Goal: Book appointment/travel/reservation

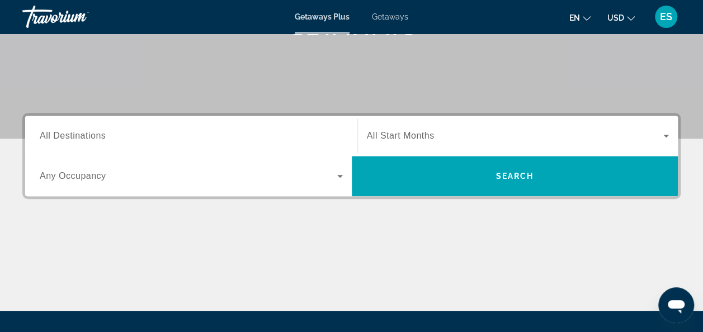
scroll to position [192, 0]
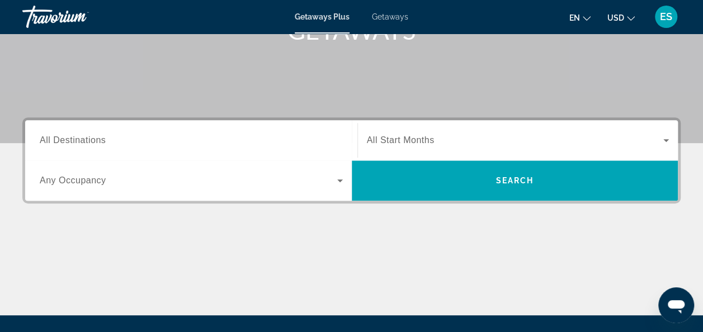
click at [343, 182] on icon "Search widget" at bounding box center [339, 180] width 13 height 13
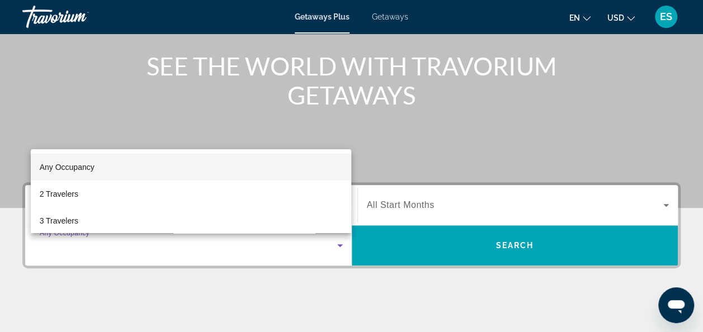
scroll to position [132, 0]
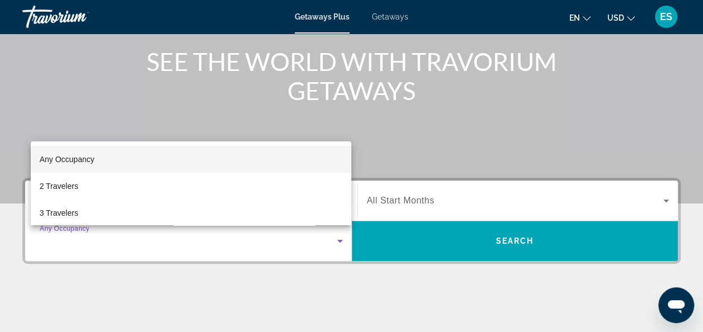
click at [347, 307] on div at bounding box center [351, 166] width 703 height 332
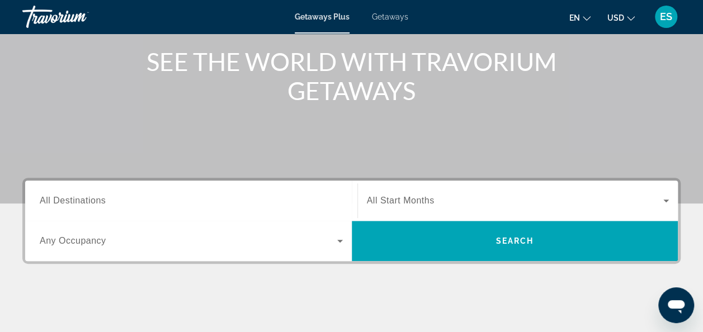
click at [419, 198] on span "All Start Months" at bounding box center [401, 201] width 68 height 10
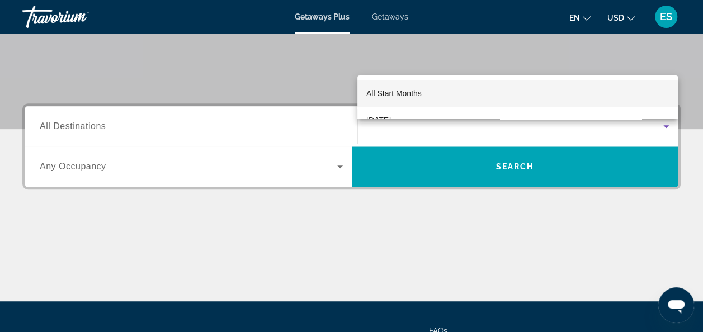
scroll to position [192, 0]
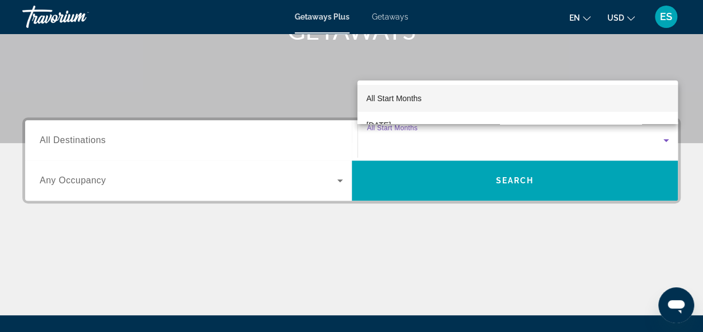
click at [108, 134] on div at bounding box center [351, 166] width 703 height 332
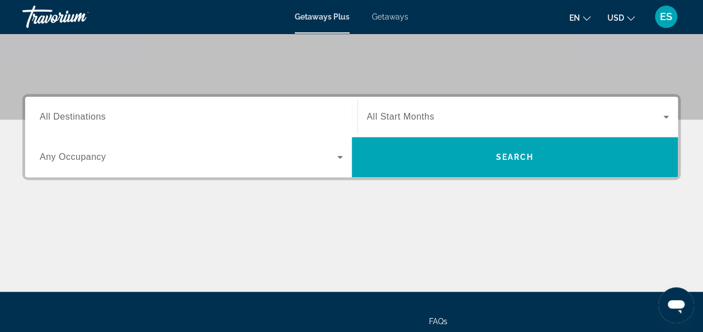
scroll to position [212, 0]
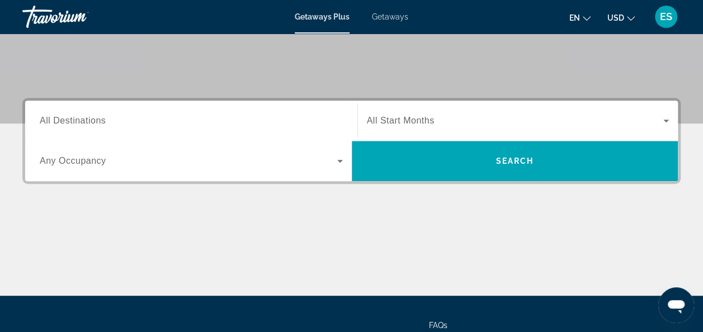
click at [345, 160] on icon "Search widget" at bounding box center [339, 160] width 13 height 13
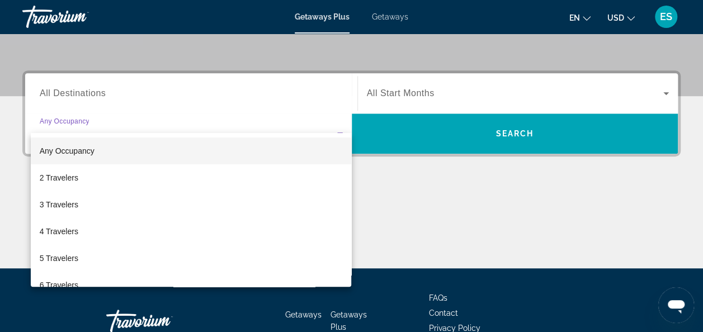
scroll to position [273, 0]
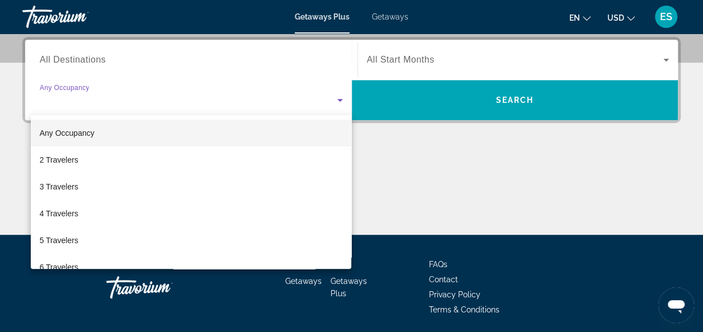
click at [103, 135] on mat-option "Any Occupancy" at bounding box center [191, 133] width 321 height 27
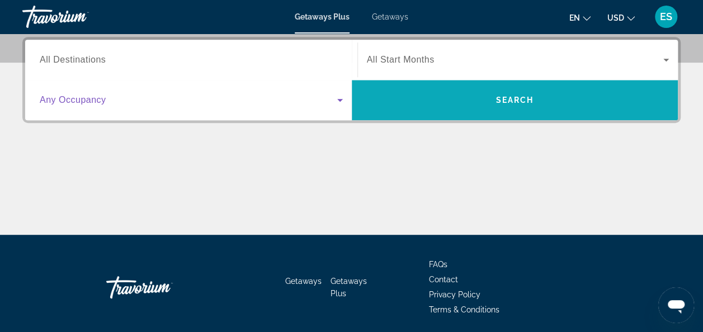
click at [502, 103] on span "Search" at bounding box center [514, 100] width 38 height 9
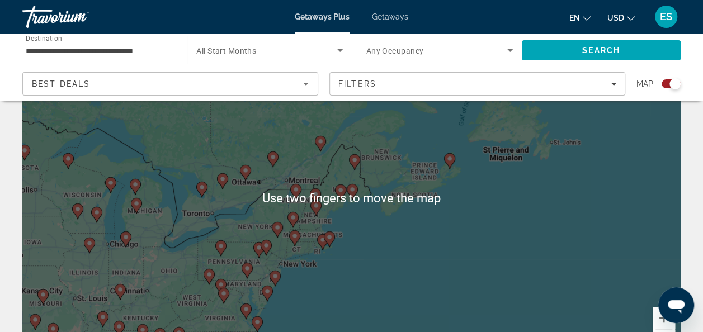
scroll to position [83, 0]
click at [368, 260] on div "To activate drag with keyboard, press Alt + Enter. Once in keyboard drag state,…" at bounding box center [351, 196] width 658 height 335
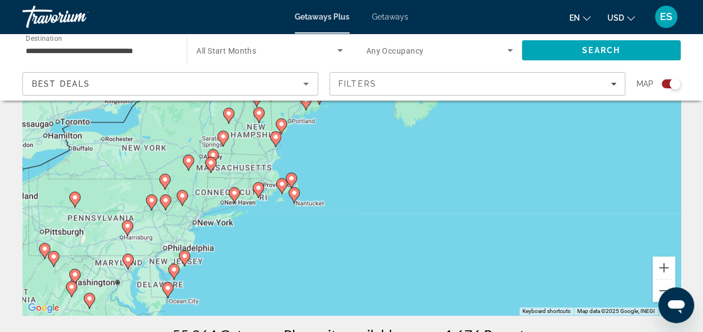
scroll to position [132, 0]
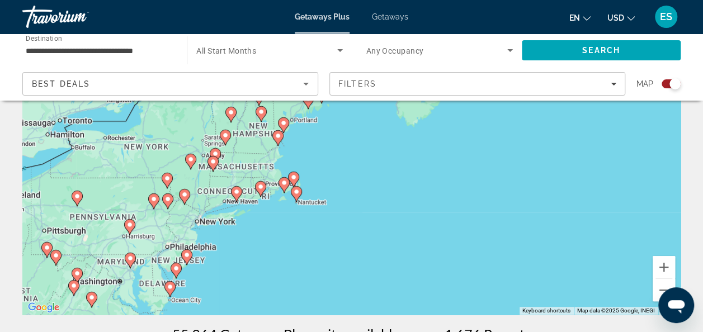
type input "**********"
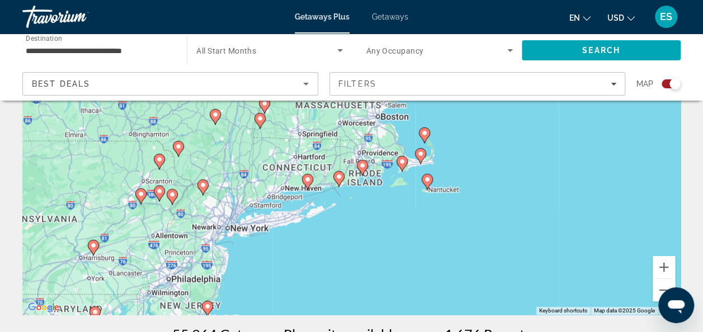
click at [366, 168] on div "To activate drag with keyboard, press Alt + Enter. Once in keyboard drag state,…" at bounding box center [351, 146] width 658 height 335
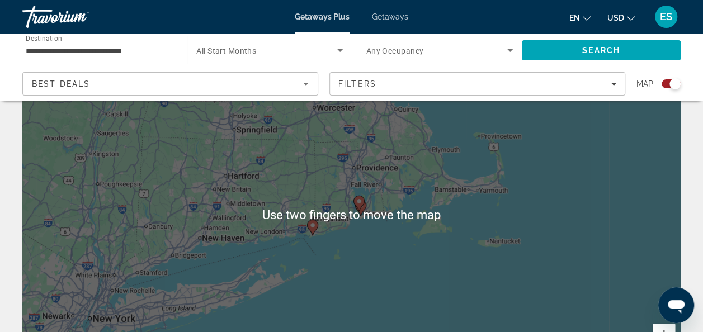
scroll to position [65, 0]
click at [366, 275] on div "To activate drag with keyboard, press Alt + Enter. Once in keyboard drag state,…" at bounding box center [351, 213] width 658 height 335
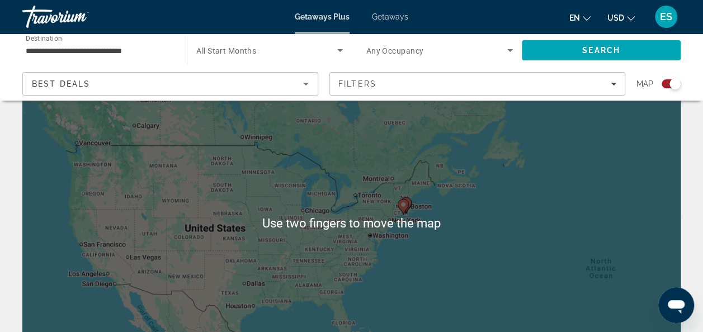
scroll to position [54, 0]
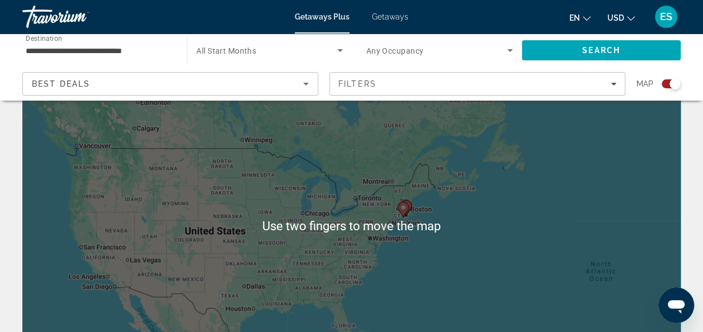
click at [297, 79] on div "Best Deals" at bounding box center [167, 83] width 271 height 13
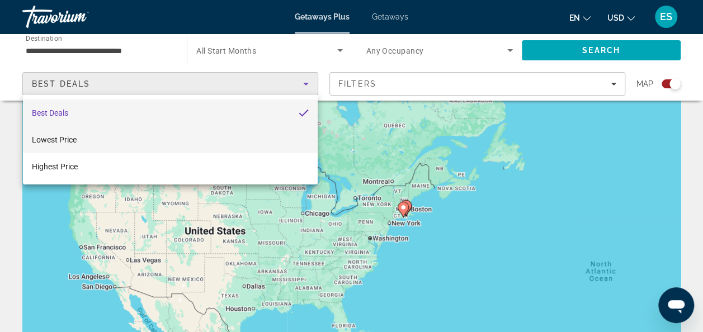
click at [79, 139] on mat-option "Lowest Price" at bounding box center [170, 139] width 295 height 27
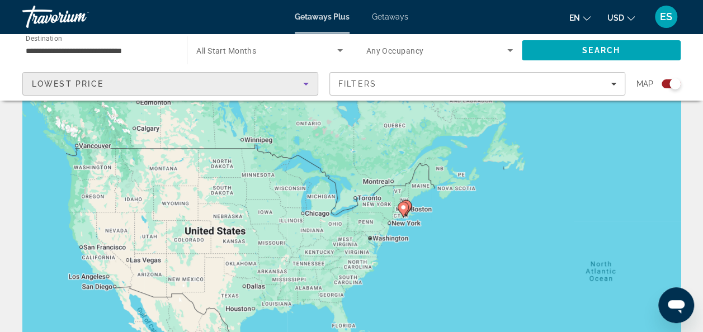
click at [339, 50] on icon "Search widget" at bounding box center [340, 50] width 6 height 3
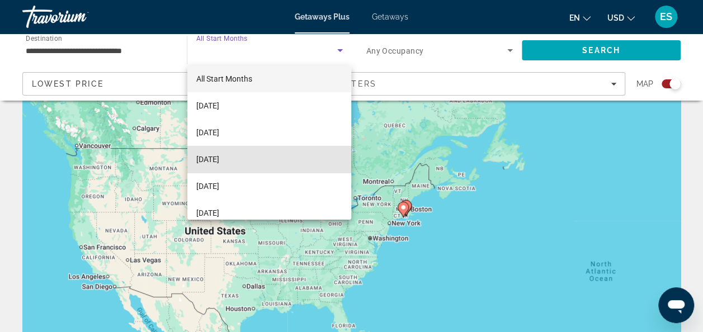
scroll to position [0, 0]
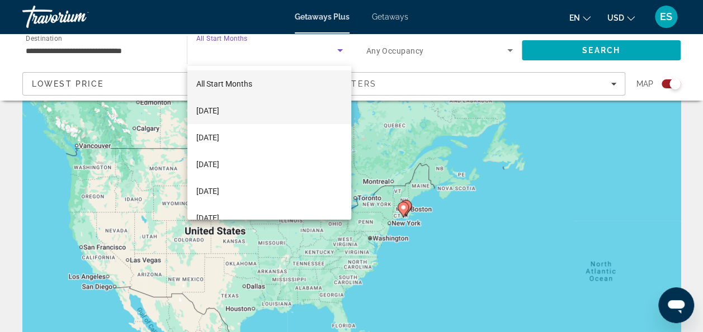
click at [219, 105] on span "[DATE]" at bounding box center [207, 110] width 23 height 13
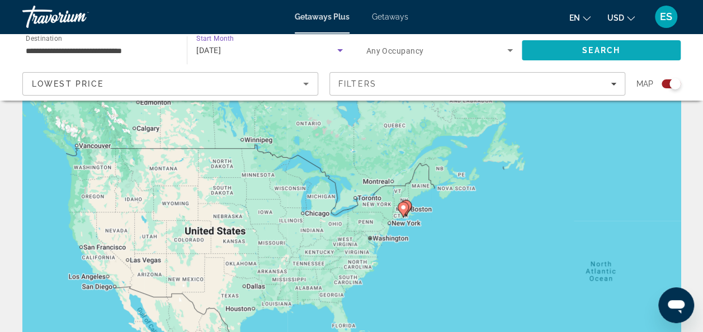
click at [608, 50] on span "Search" at bounding box center [601, 50] width 38 height 9
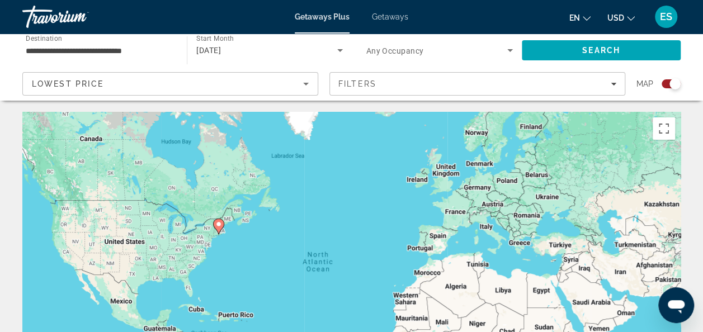
click at [217, 222] on div "To activate drag with keyboard, press Alt + Enter. Once in keyboard drag state,…" at bounding box center [351, 279] width 658 height 335
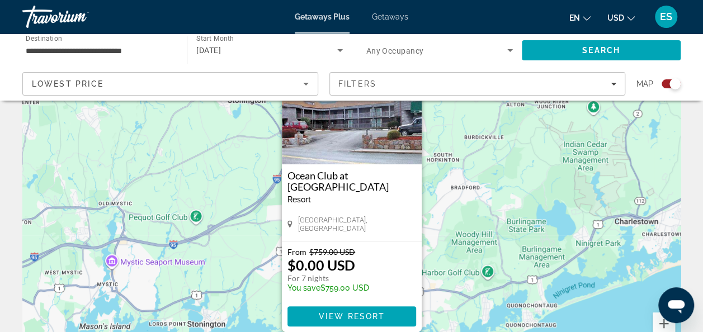
scroll to position [76, 0]
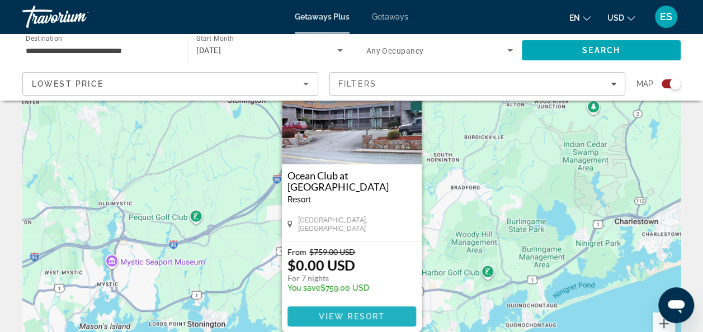
click at [346, 315] on span "View Resort" at bounding box center [351, 316] width 66 height 9
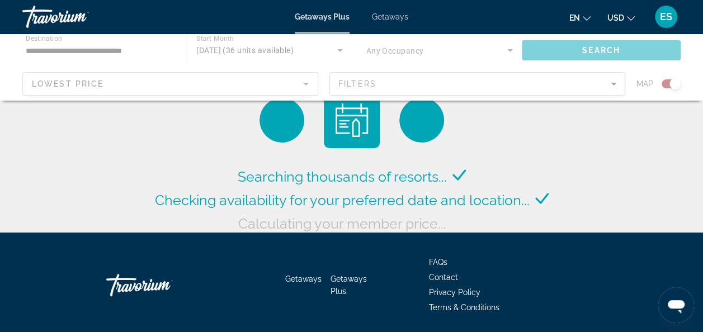
click at [388, 6] on div "Getaways Plus Getaways en English Español Français Italiano Português русский U…" at bounding box center [351, 16] width 703 height 29
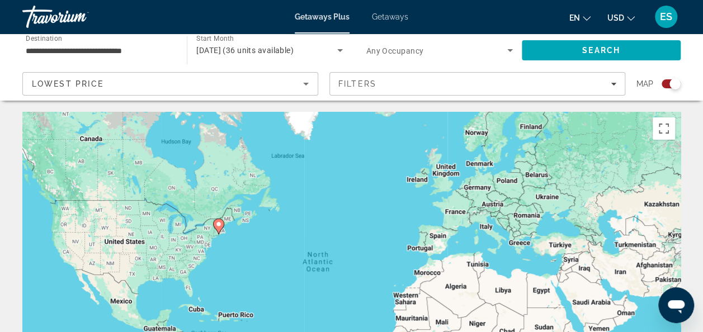
click at [399, 14] on span "Getaways" at bounding box center [390, 16] width 36 height 9
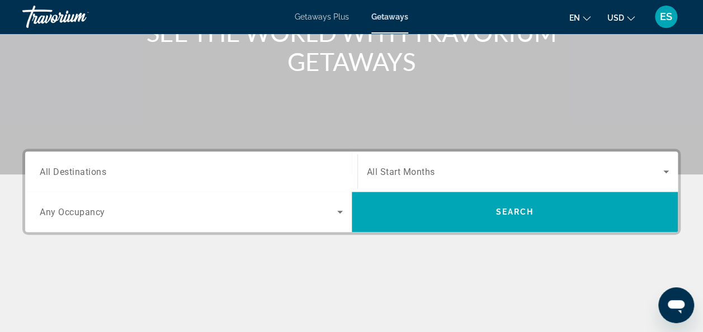
scroll to position [158, 0]
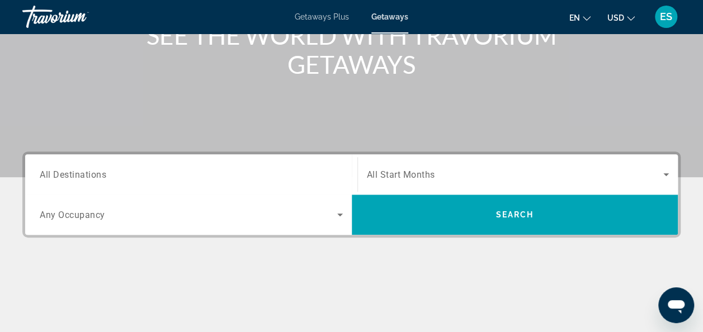
click at [339, 209] on icon "Search widget" at bounding box center [339, 214] width 13 height 13
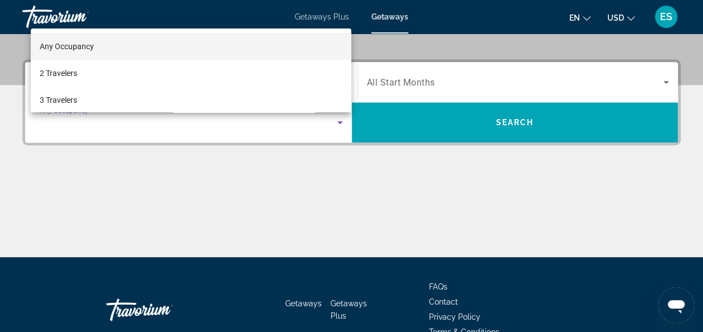
scroll to position [244, 0]
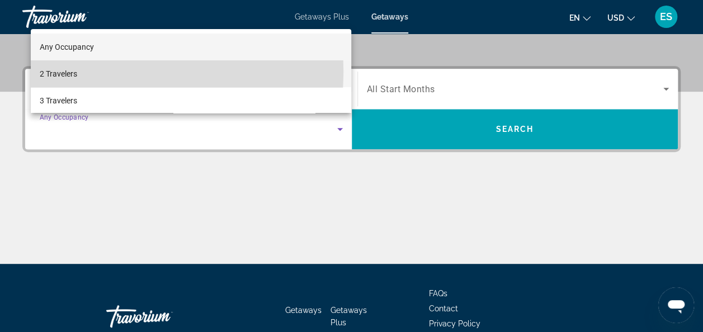
click at [65, 70] on span "2 Travelers" at bounding box center [58, 73] width 37 height 13
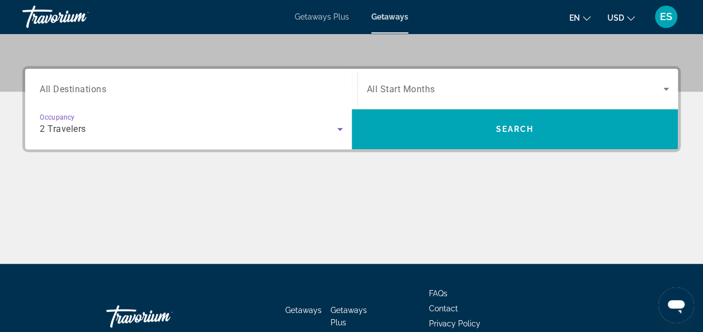
click at [456, 93] on span "Search widget" at bounding box center [515, 88] width 297 height 13
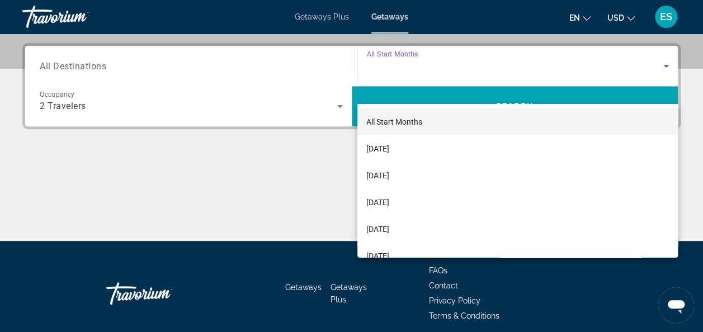
scroll to position [273, 0]
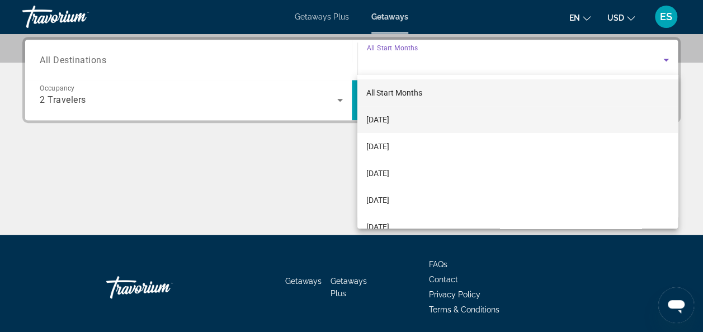
click at [414, 116] on mat-option "[DATE]" at bounding box center [517, 119] width 320 height 27
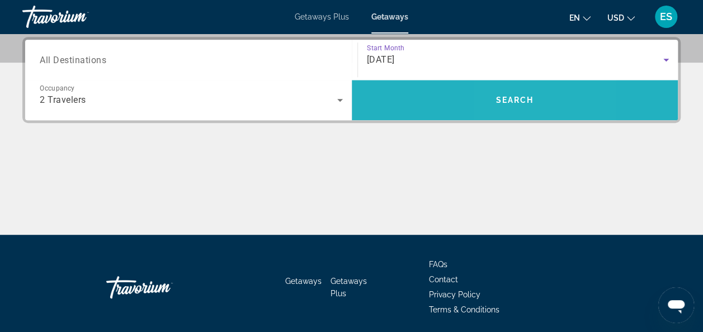
click at [505, 110] on span "Search" at bounding box center [515, 100] width 326 height 27
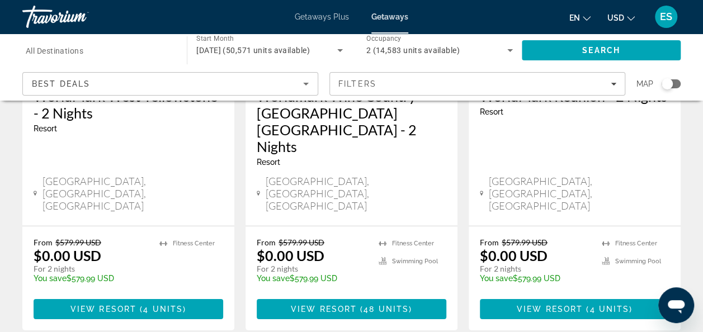
scroll to position [1593, 0]
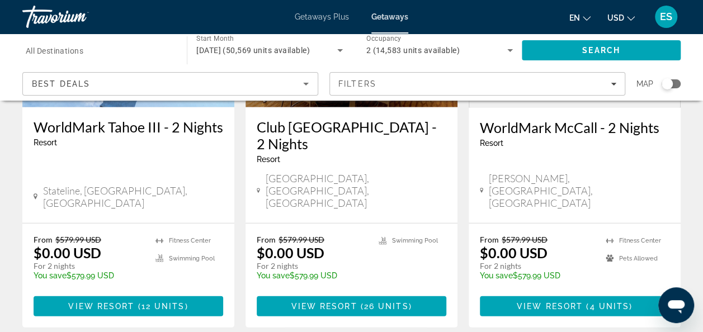
scroll to position [1500, 0]
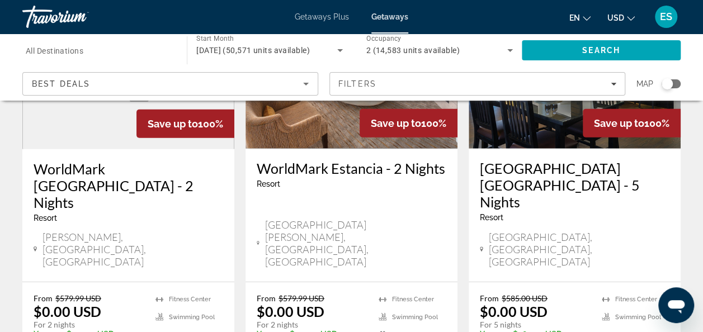
scroll to position [1453, 0]
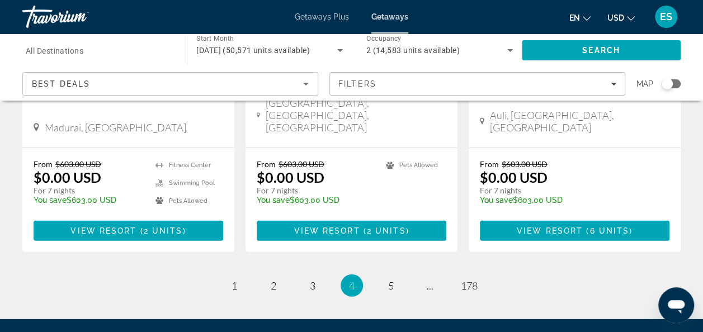
scroll to position [1495, 0]
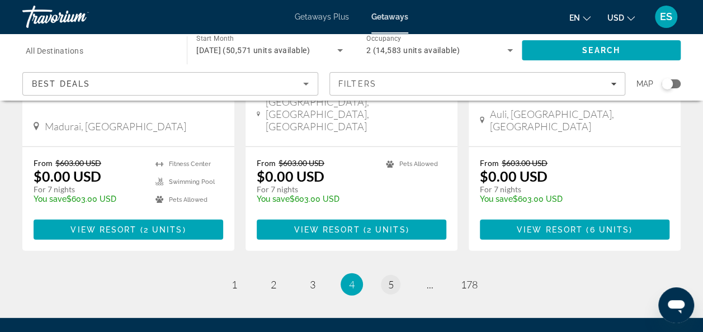
click at [385, 275] on link "page 5" at bounding box center [391, 285] width 20 height 20
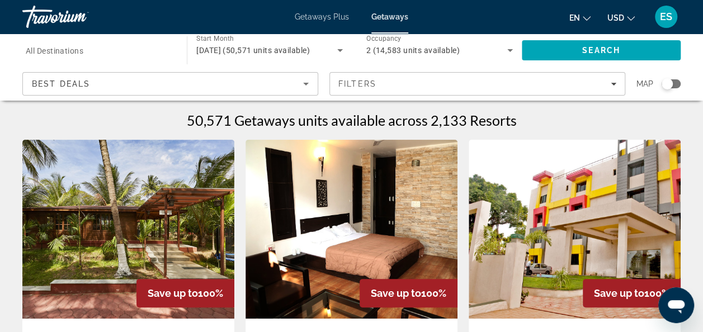
click at [509, 50] on icon "Search widget" at bounding box center [510, 50] width 6 height 3
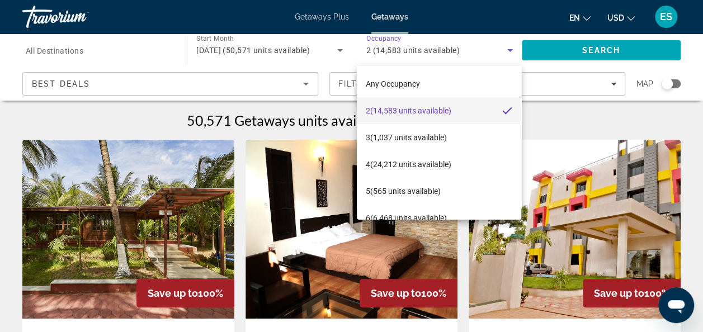
click at [576, 44] on div at bounding box center [351, 166] width 703 height 332
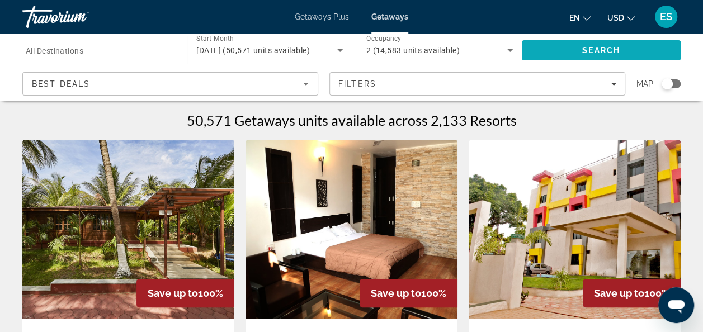
click at [586, 47] on span "Search" at bounding box center [601, 50] width 38 height 9
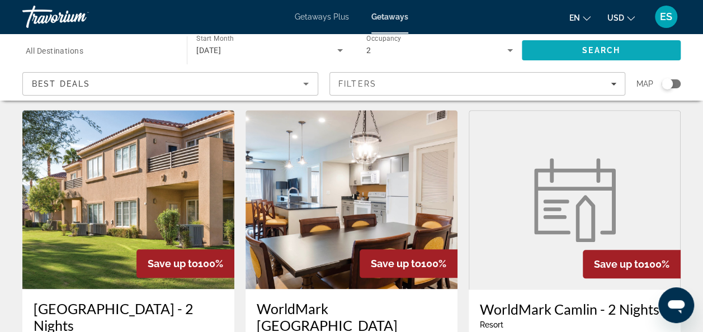
scroll to position [468, 0]
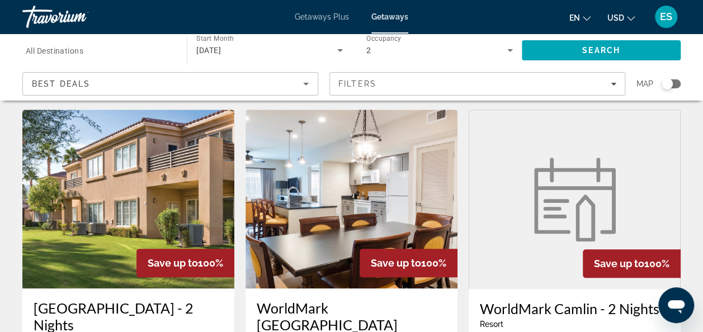
click at [428, 195] on img "Main content" at bounding box center [351, 199] width 212 height 179
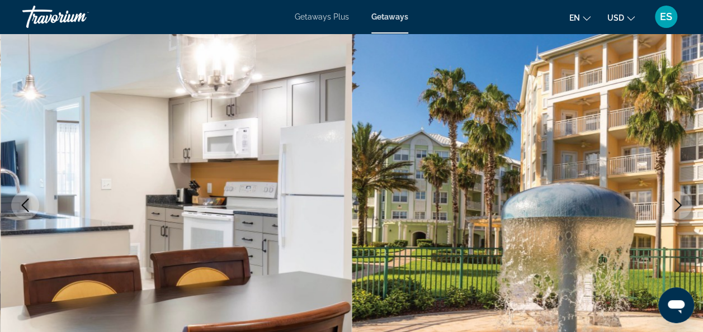
scroll to position [94, 0]
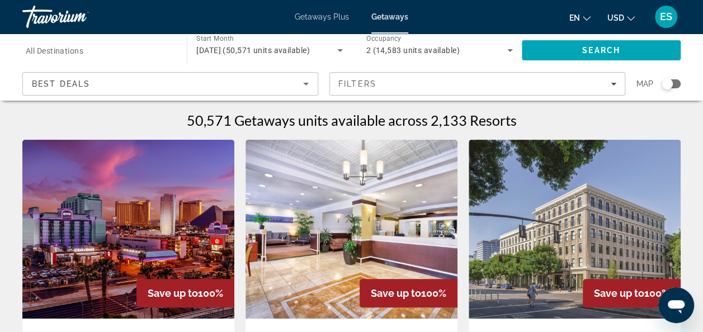
click at [98, 45] on input "Destination All Destinations" at bounding box center [99, 50] width 146 height 13
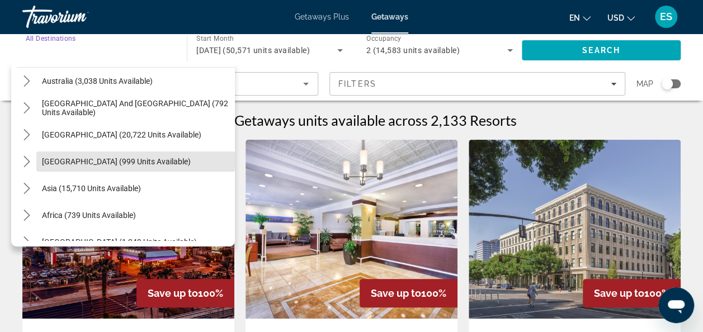
scroll to position [171, 0]
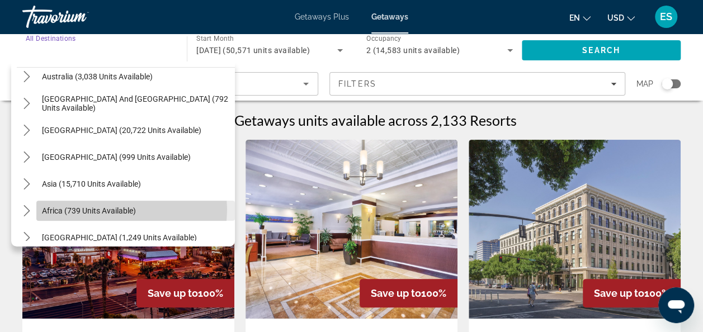
click at [122, 209] on span "Africa (739 units available)" at bounding box center [89, 210] width 94 height 9
type input "**********"
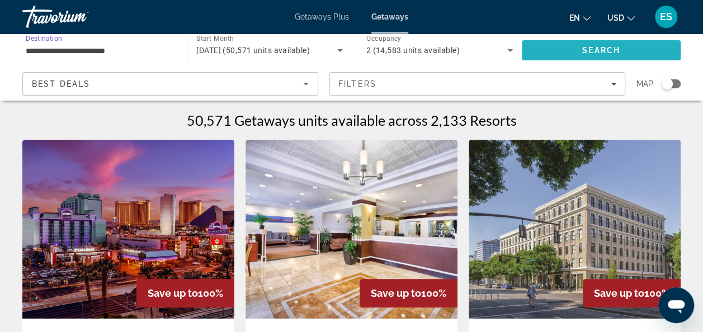
click at [584, 50] on span "Search" at bounding box center [601, 50] width 38 height 9
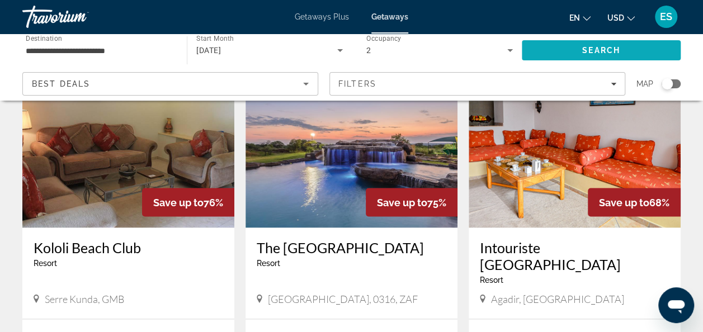
scroll to position [949, 0]
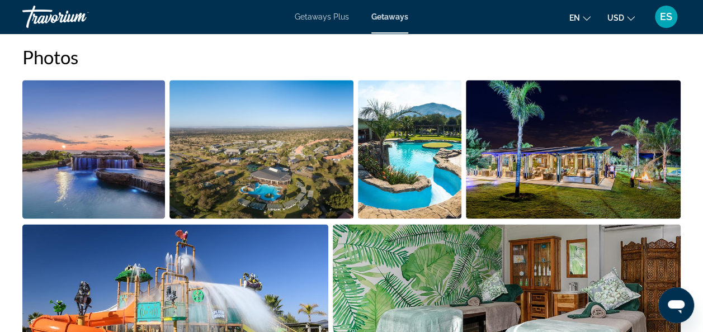
scroll to position [739, 0]
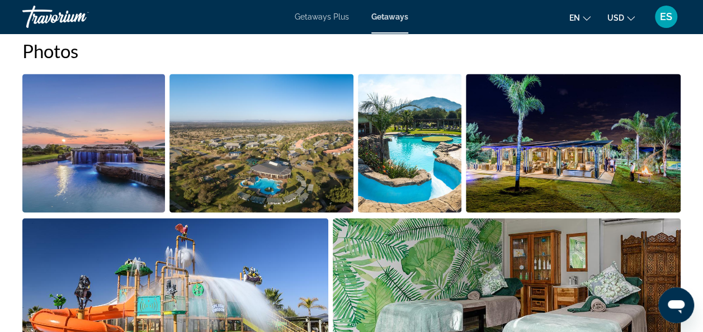
click at [622, 161] on img "Open full-screen image slider" at bounding box center [573, 143] width 215 height 139
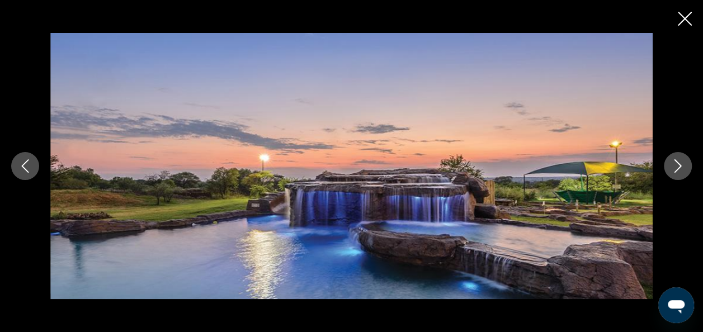
click at [22, 162] on icon "Previous image" at bounding box center [24, 165] width 13 height 13
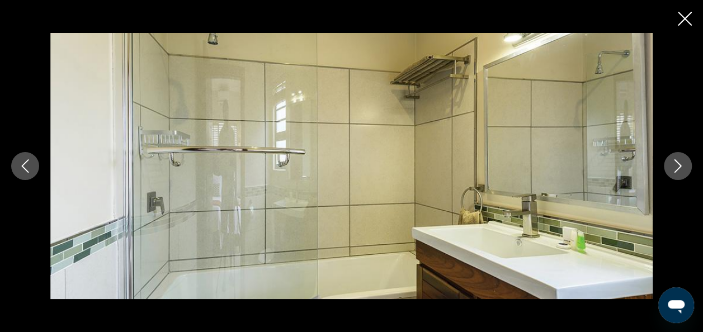
click at [686, 164] on button "Next image" at bounding box center [678, 166] width 28 height 28
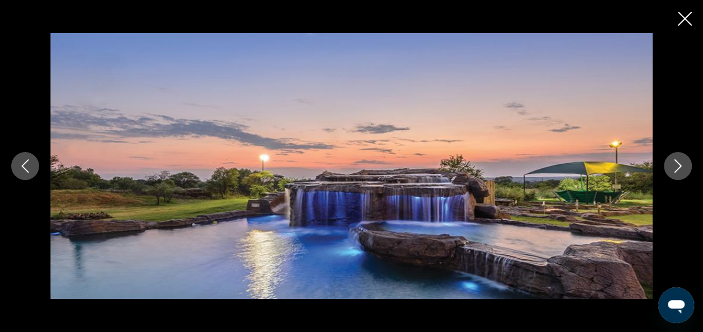
click at [679, 172] on icon "Next image" at bounding box center [677, 165] width 13 height 13
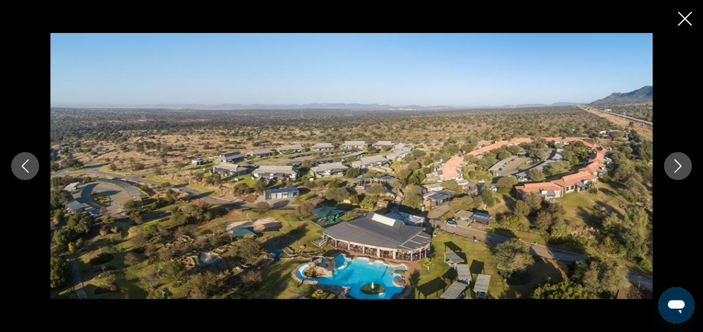
click at [680, 162] on icon "Next image" at bounding box center [677, 165] width 13 height 13
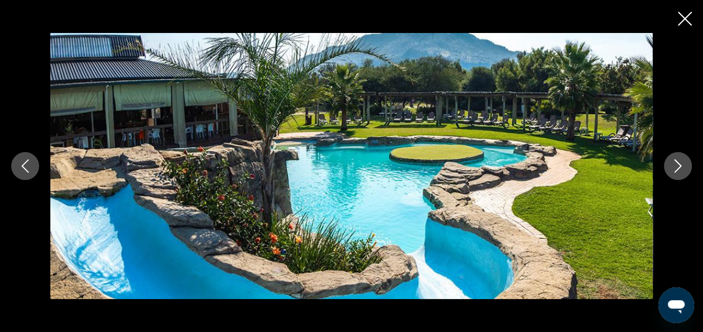
click at [676, 159] on button "Next image" at bounding box center [678, 166] width 28 height 28
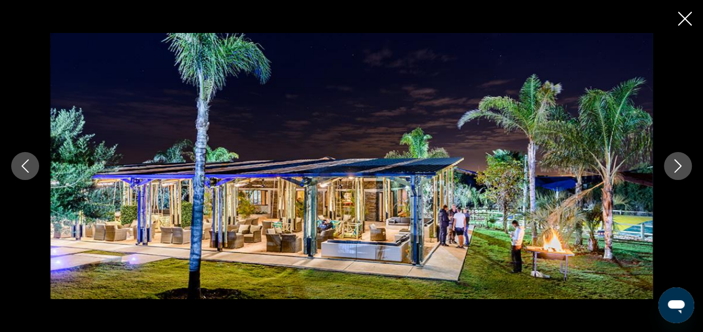
click at [678, 155] on button "Next image" at bounding box center [678, 166] width 28 height 28
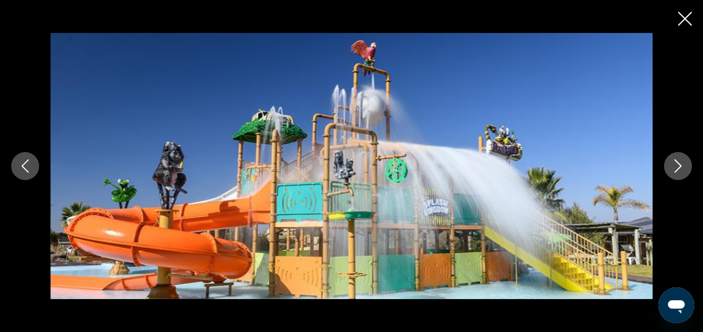
click at [676, 165] on icon "Next image" at bounding box center [677, 165] width 13 height 13
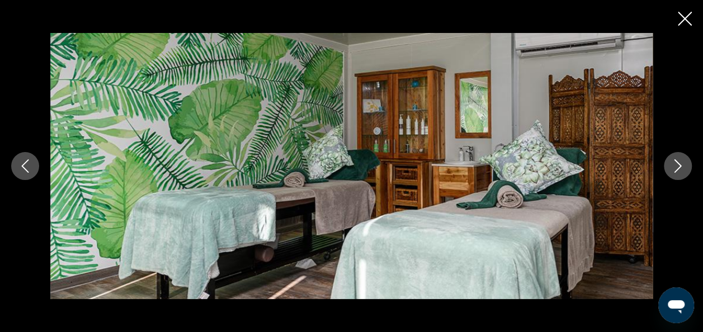
click at [677, 161] on icon "Next image" at bounding box center [677, 165] width 13 height 13
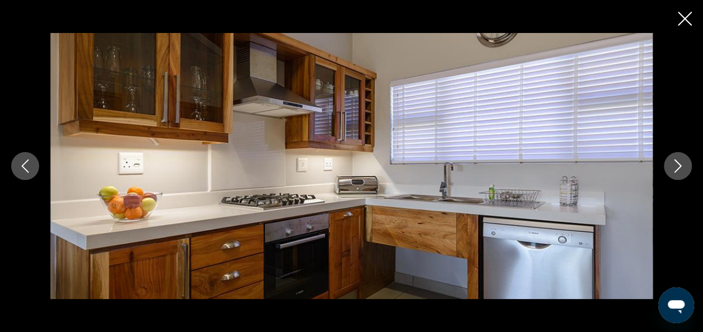
click at [681, 159] on icon "Next image" at bounding box center [677, 165] width 13 height 13
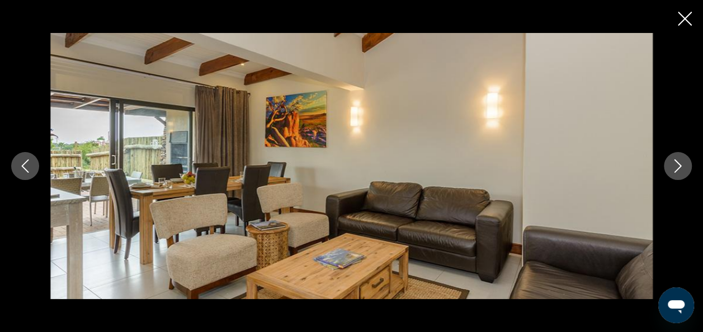
click at [677, 164] on icon "Next image" at bounding box center [677, 165] width 13 height 13
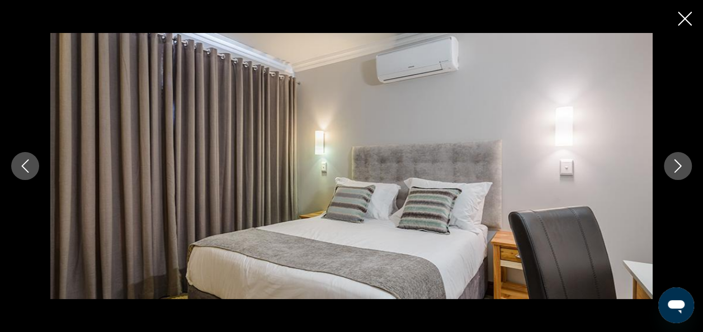
click at [677, 162] on icon "Next image" at bounding box center [677, 165] width 13 height 13
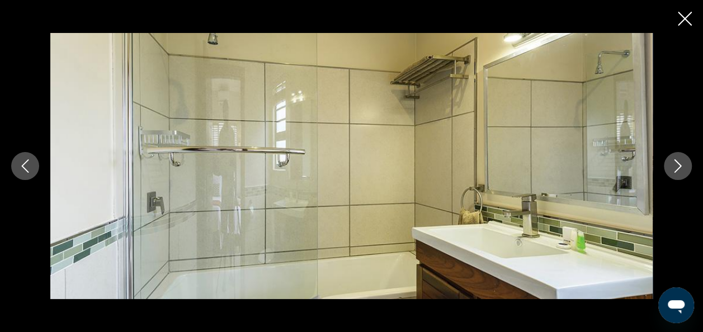
click at [684, 13] on icon "Close slideshow" at bounding box center [684, 19] width 14 height 14
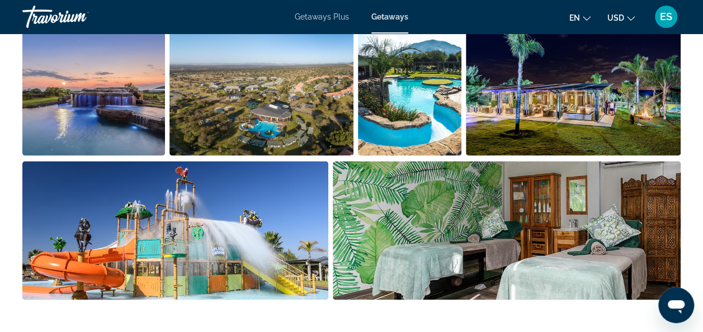
scroll to position [784, 0]
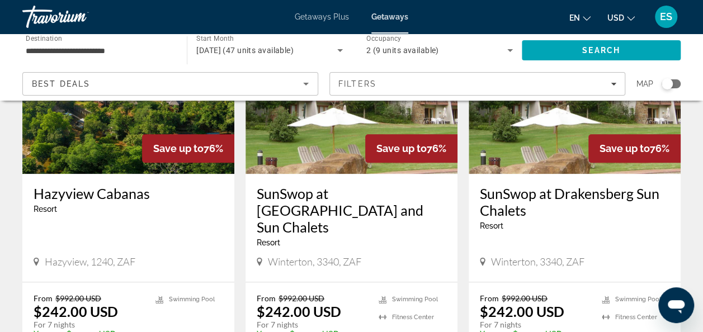
scroll to position [533, 0]
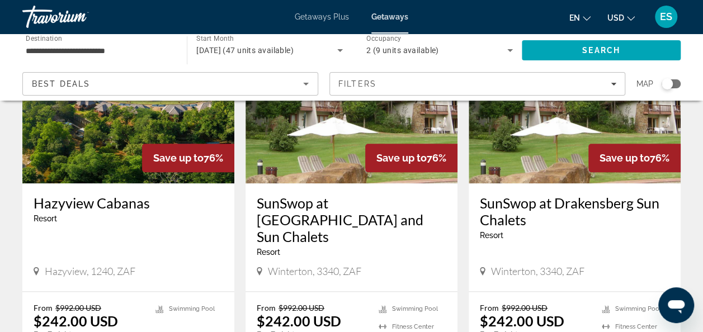
click at [374, 195] on h3 "SunSwop at [GEOGRAPHIC_DATA] and Sun Chalets" at bounding box center [351, 220] width 189 height 50
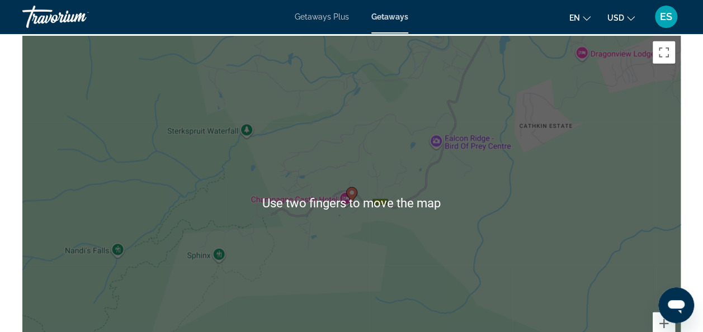
scroll to position [1431, 0]
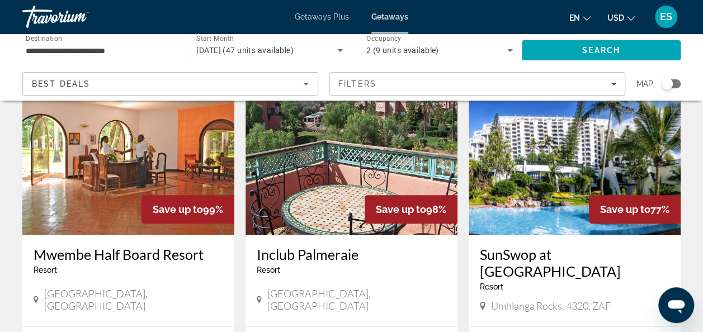
scroll to position [95, 0]
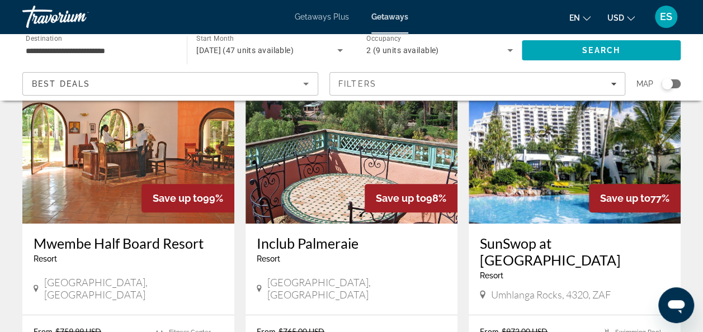
click at [558, 205] on img "Main content" at bounding box center [574, 134] width 212 height 179
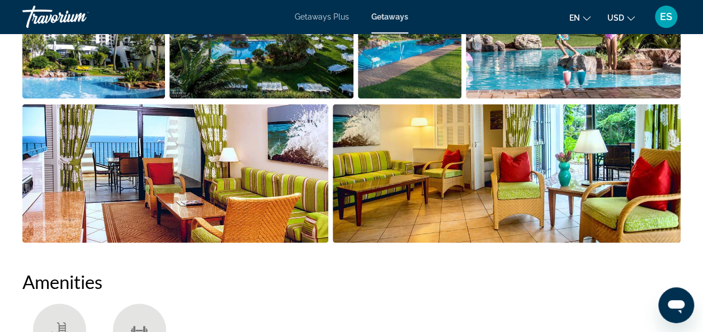
scroll to position [833, 0]
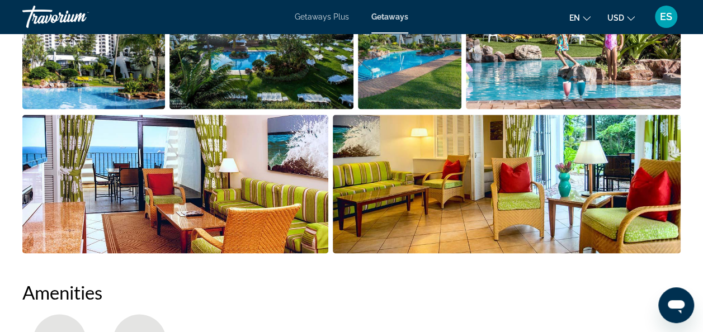
click at [298, 207] on img "Open full-screen image slider" at bounding box center [175, 184] width 306 height 139
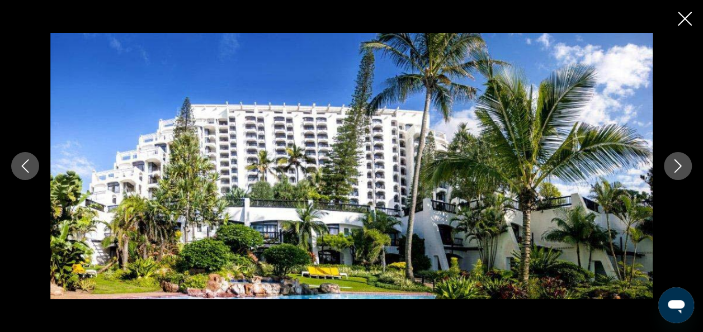
scroll to position [636, 0]
click at [685, 15] on icon "Close slideshow" at bounding box center [684, 19] width 14 height 14
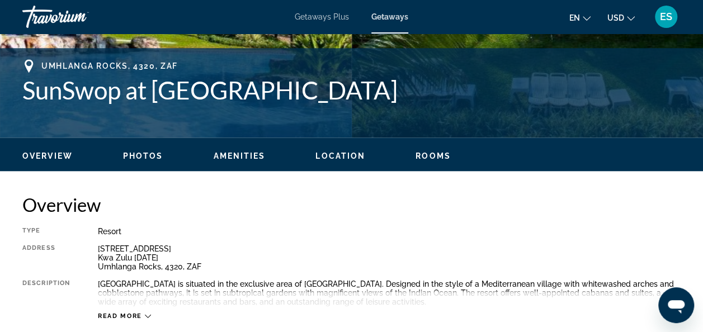
scroll to position [427, 0]
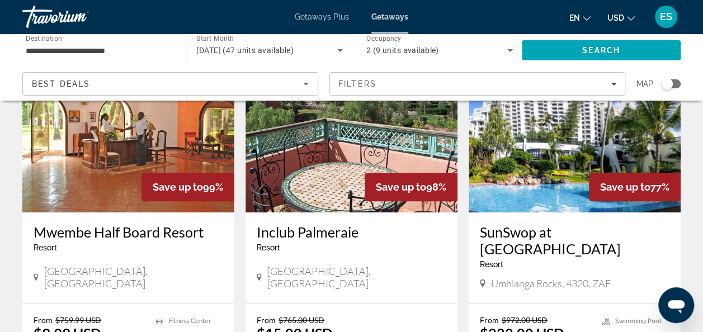
scroll to position [137, 0]
